Goal: Task Accomplishment & Management: Complete application form

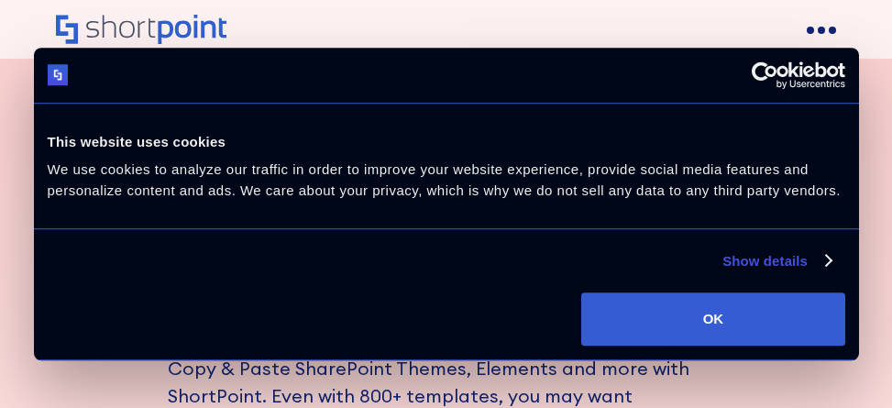
click at [445, 203] on div "This website uses cookies We use cookies to analyze our traffic in order to imp…" at bounding box center [445, 165] width 815 height 115
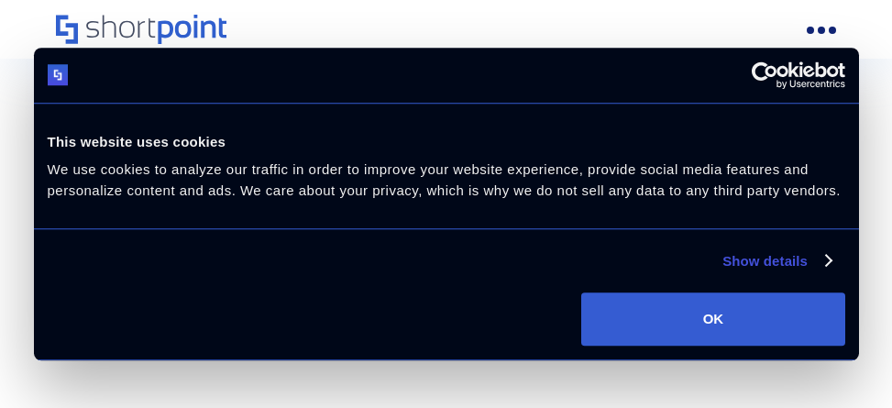
click at [712, 319] on button "OK" at bounding box center [712, 318] width 263 height 53
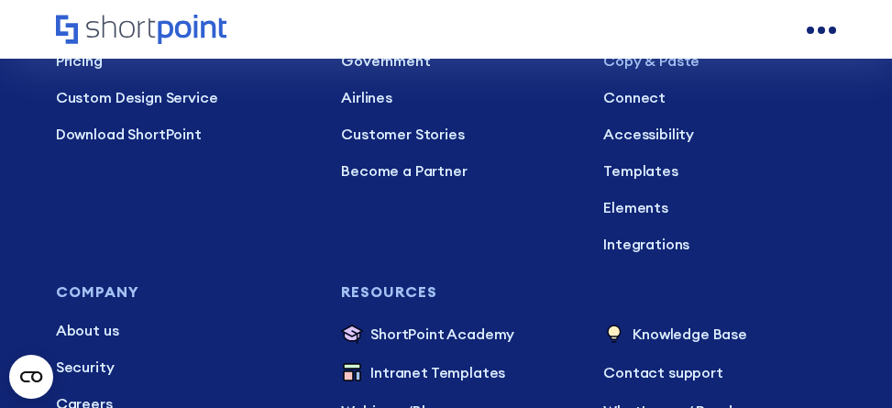
scroll to position [8300, 0]
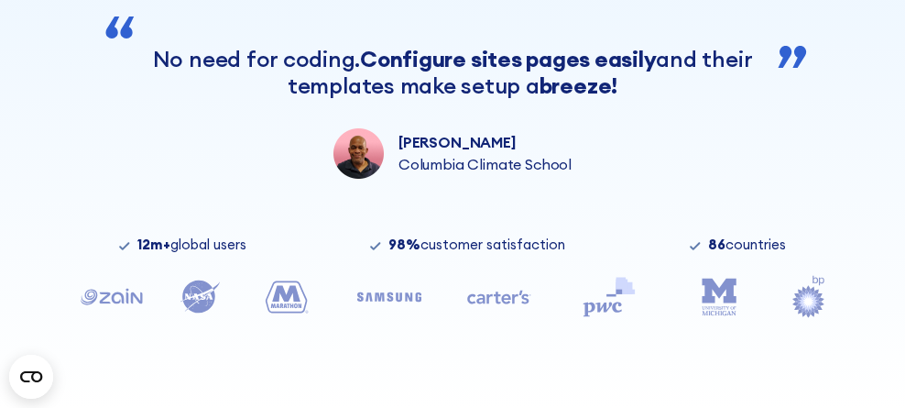
scroll to position [685, 0]
